Goal: Transaction & Acquisition: Download file/media

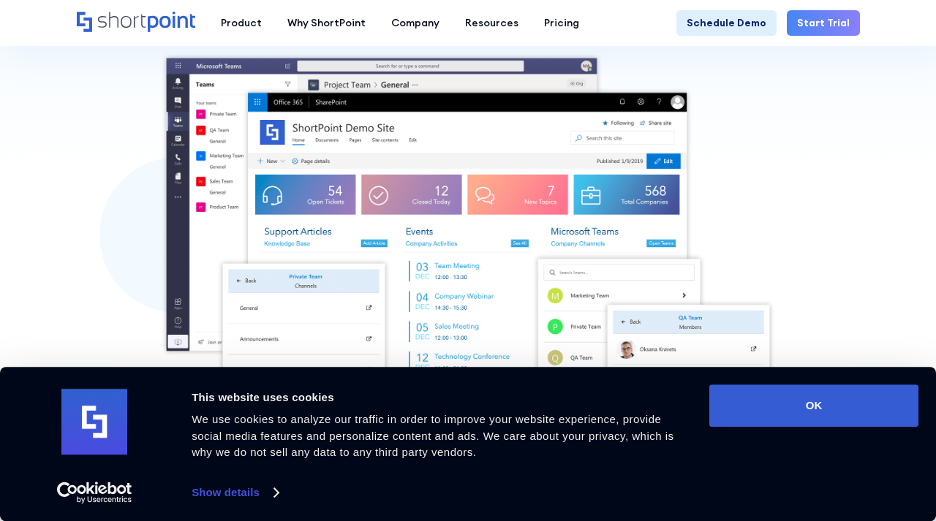
scroll to position [355, 0]
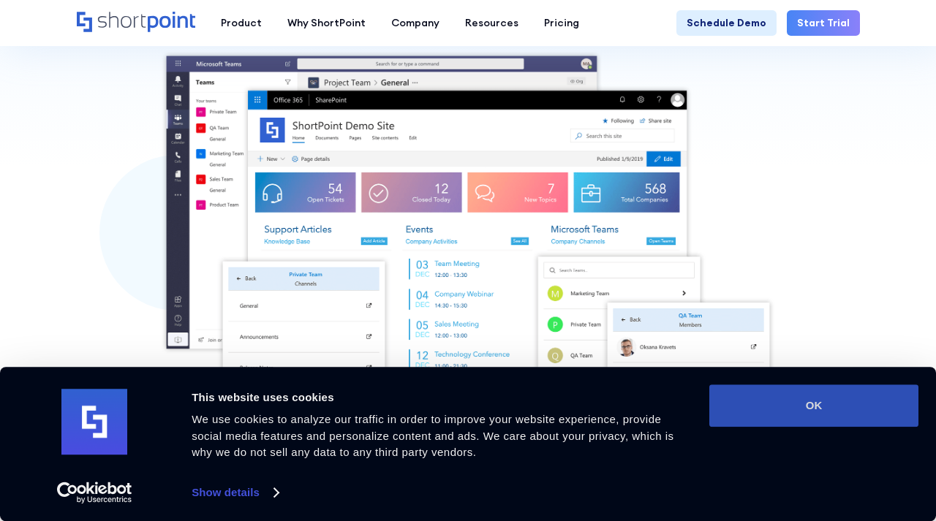
click at [713, 393] on button "OK" at bounding box center [813, 406] width 209 height 42
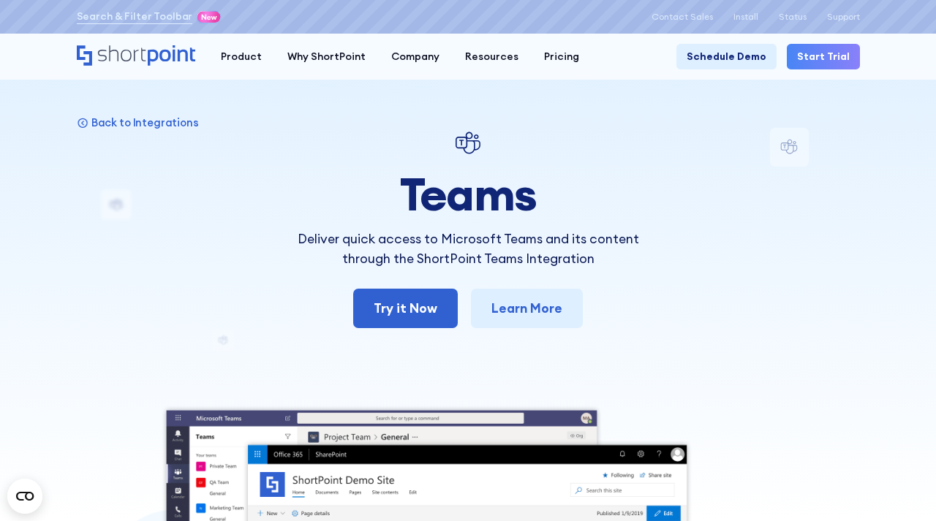
scroll to position [0, 0]
click at [747, 203] on div "Back to Integrations Teams Deliver quick access to Microsoft Teams and its cont…" at bounding box center [468, 475] width 783 height 694
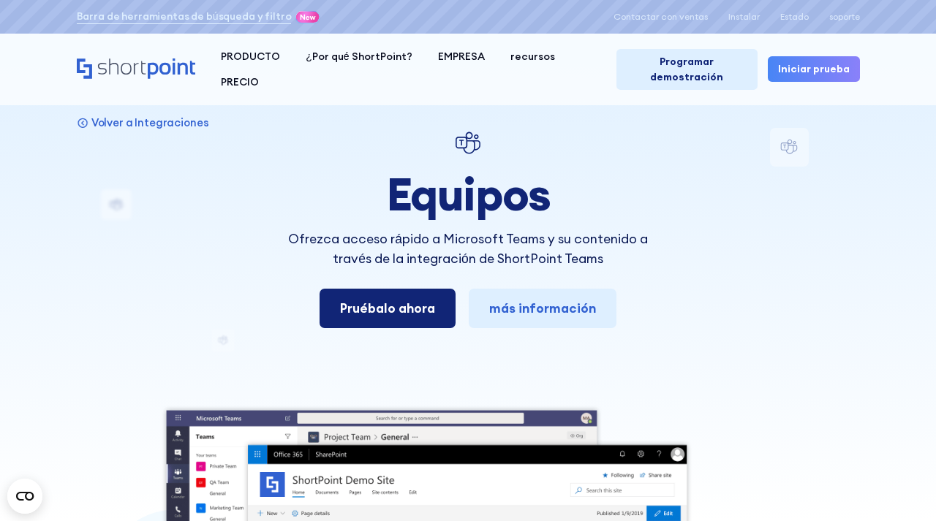
click at [396, 302] on link "Pruébalo ahora" at bounding box center [388, 308] width 136 height 39
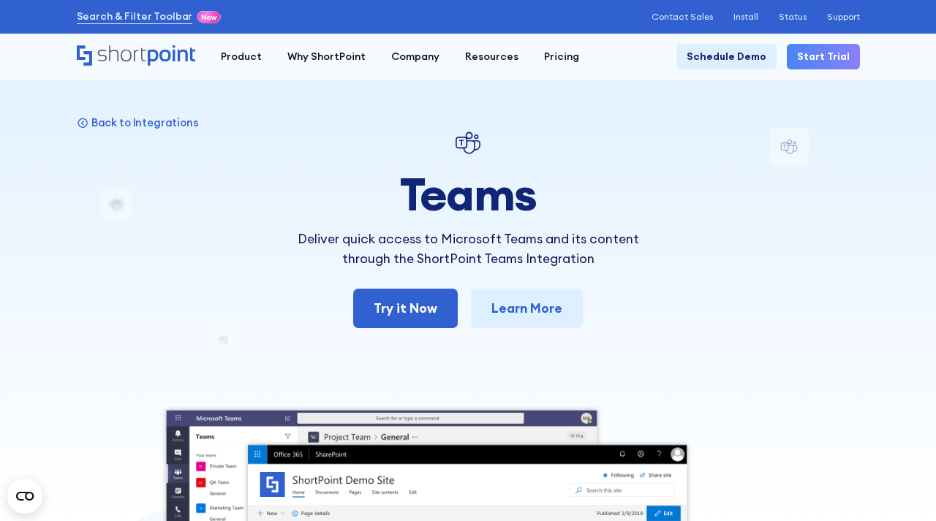
click at [829, 55] on link "Start Trial" at bounding box center [823, 57] width 73 height 26
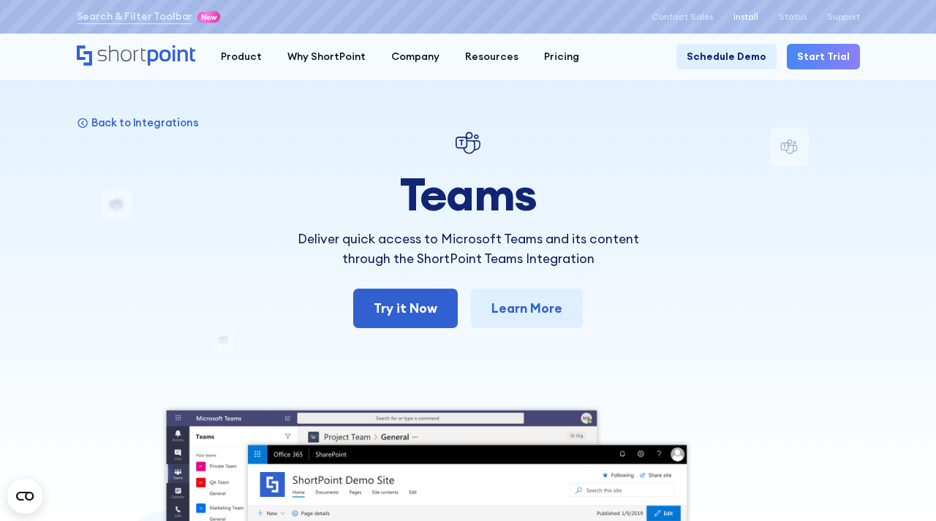
click at [750, 15] on p "Install" at bounding box center [745, 17] width 25 height 10
